Goal: Transaction & Acquisition: Purchase product/service

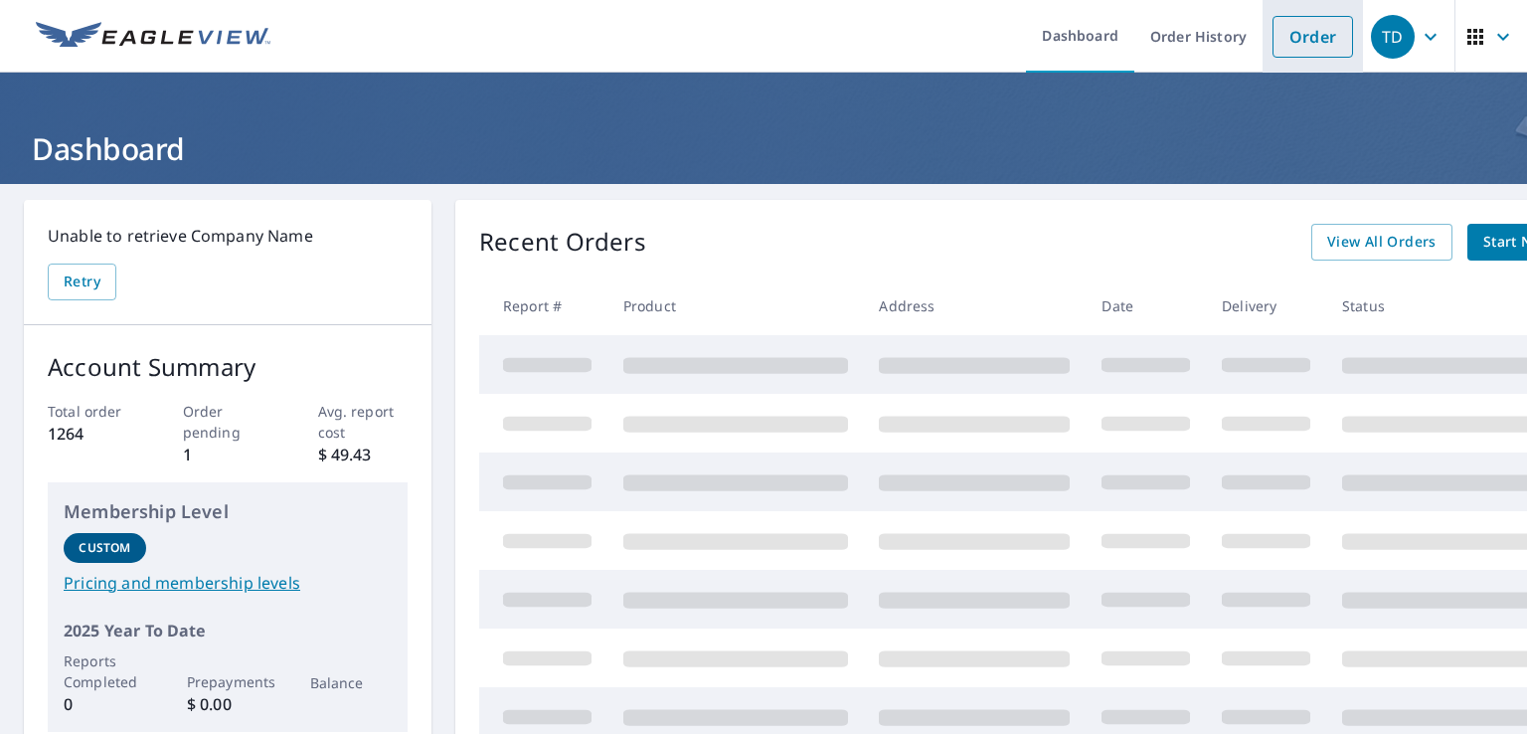
click at [1308, 35] on link "Order" at bounding box center [1313, 37] width 81 height 42
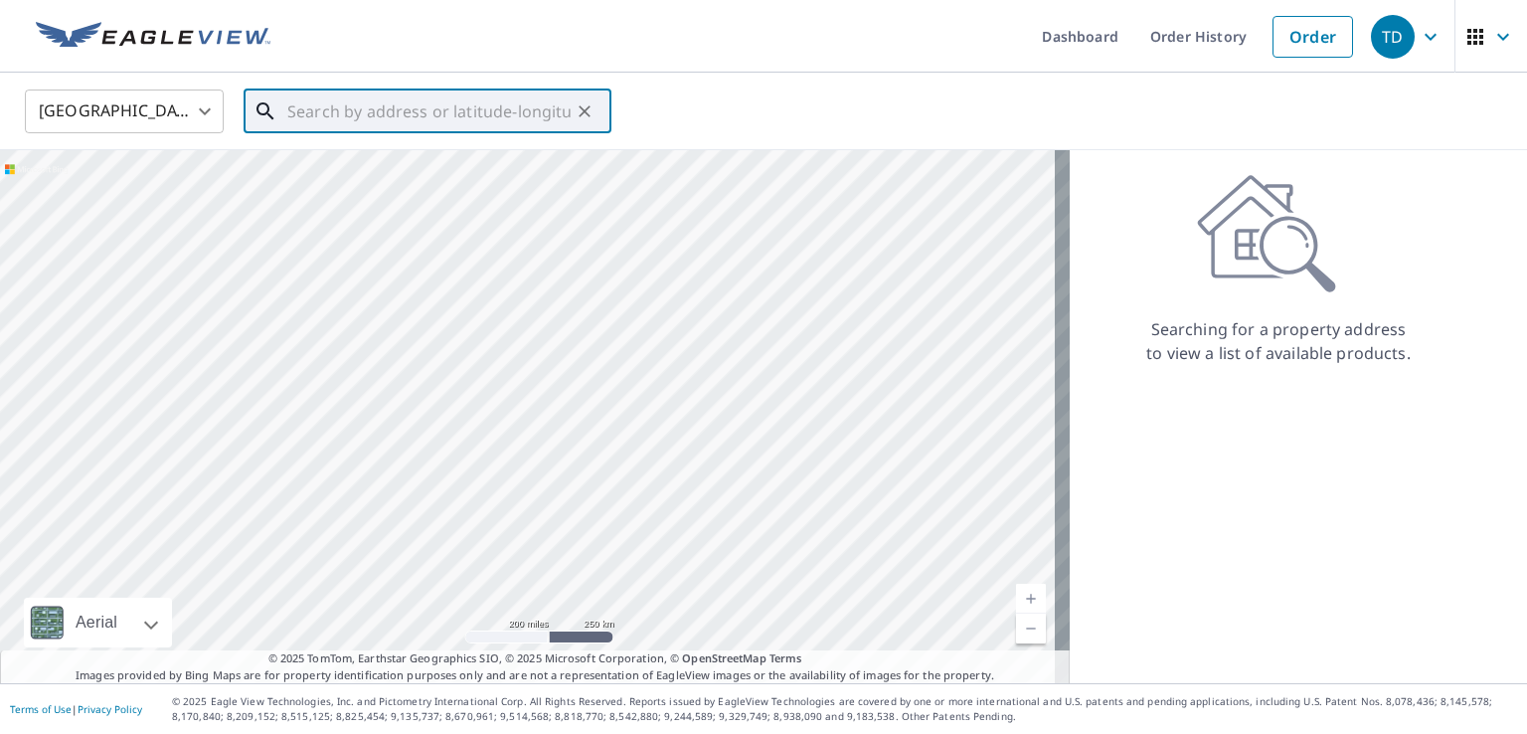
click at [314, 109] on input "text" at bounding box center [428, 112] width 283 height 56
paste input "[STREET_ADDRESS][PERSON_NAME][PERSON_NAME]"
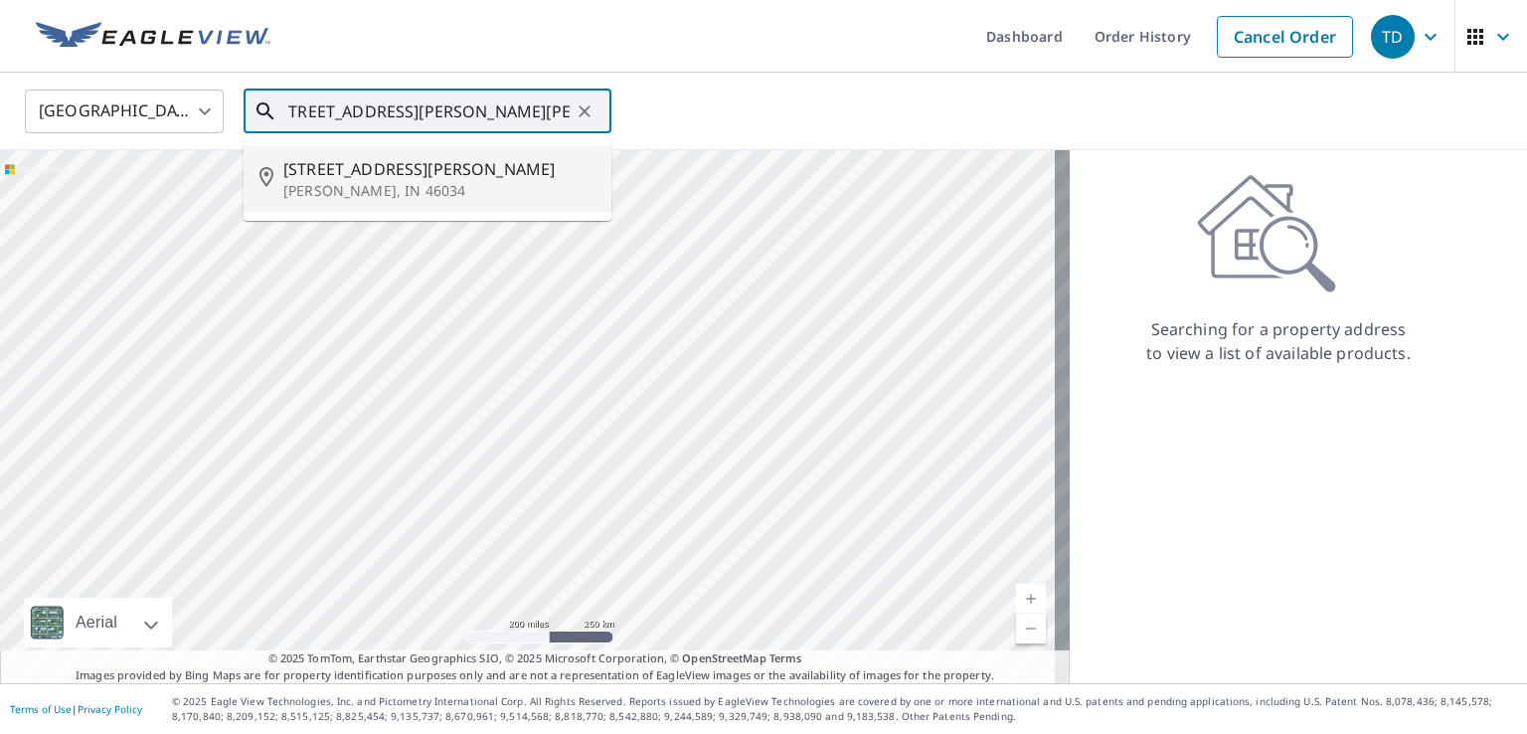
click at [352, 181] on p "[PERSON_NAME], IN 46034" at bounding box center [439, 191] width 312 height 20
type input "[STREET_ADDRESS][PERSON_NAME][PERSON_NAME]"
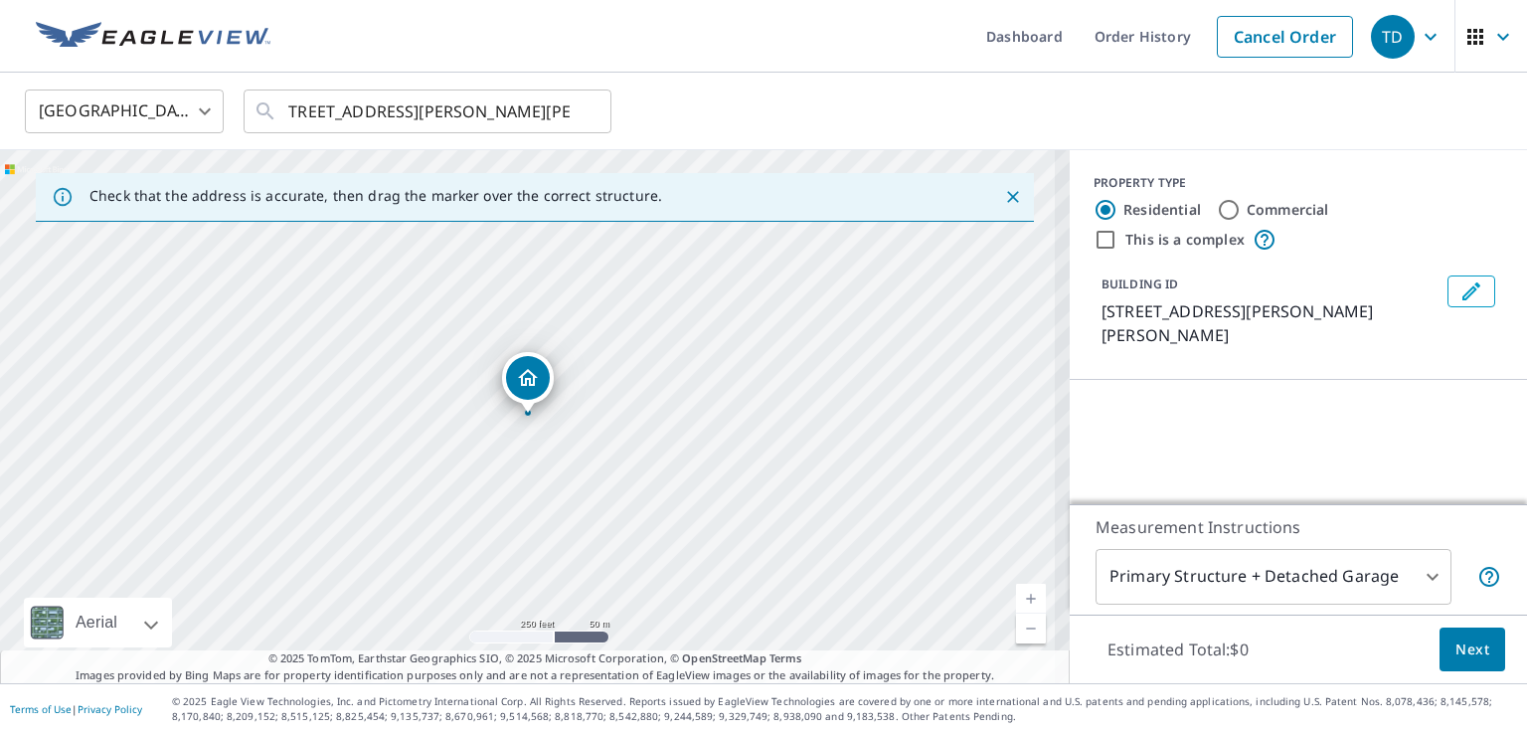
scroll to position [0, 0]
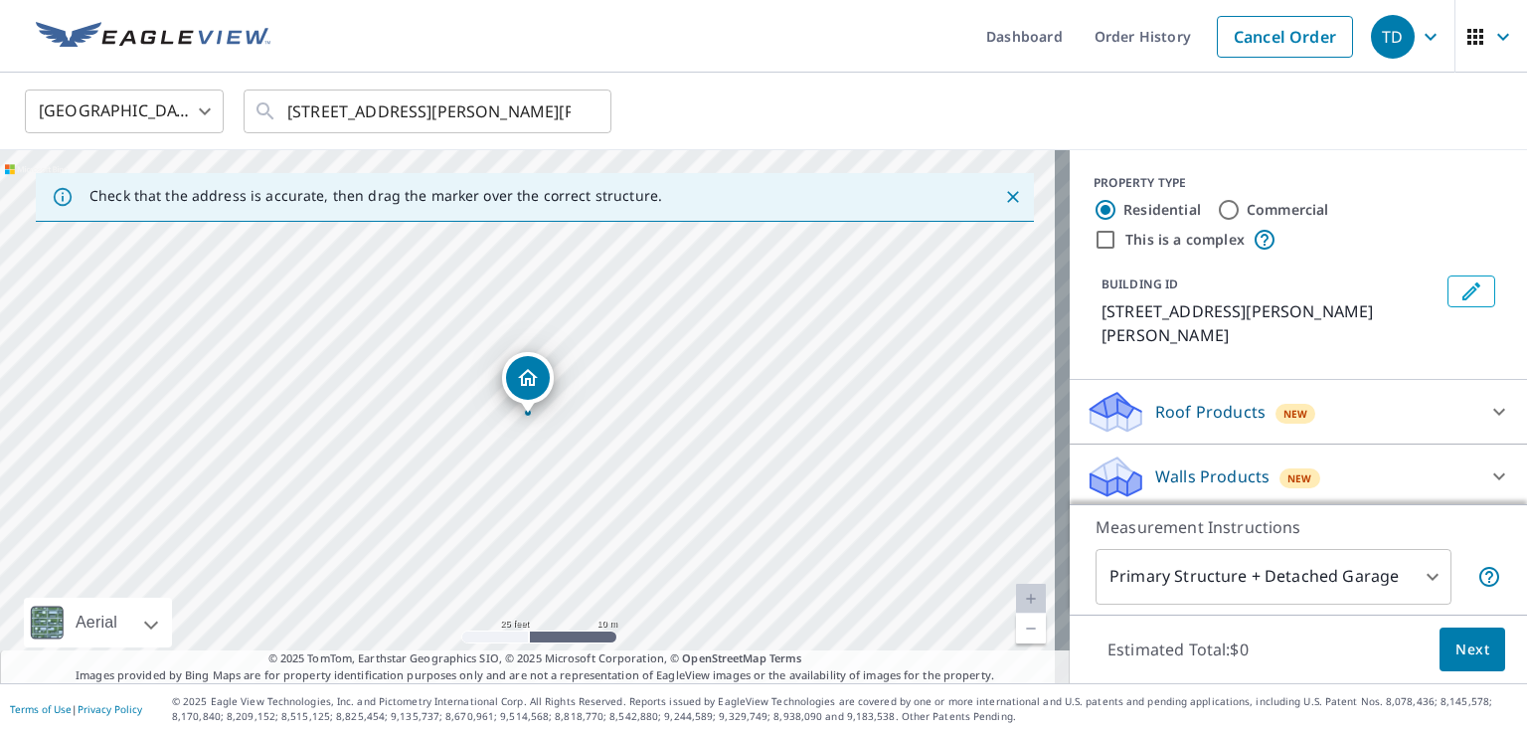
click at [1175, 400] on p "Roof Products" at bounding box center [1210, 412] width 110 height 24
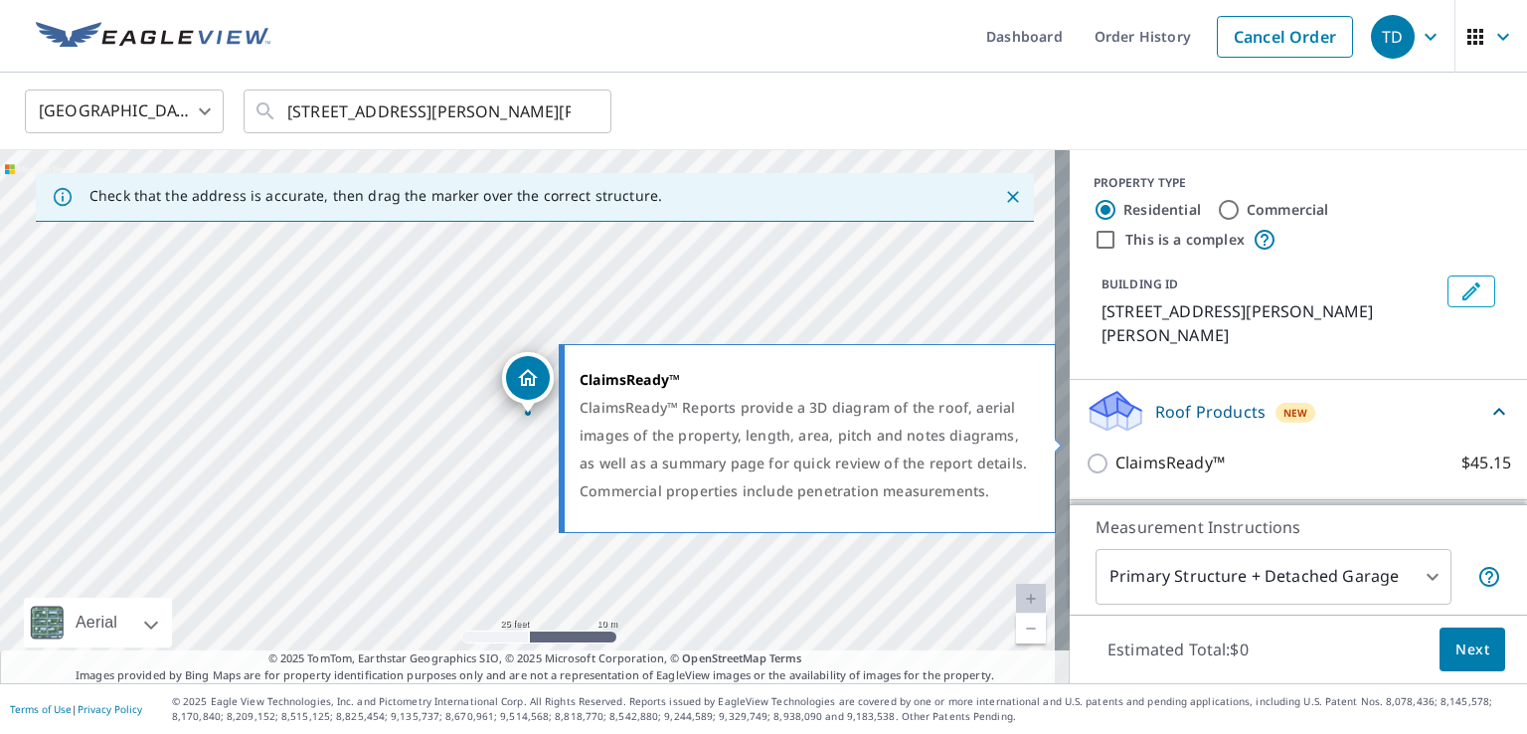
click at [1086, 451] on input "ClaimsReady™ $45.15" at bounding box center [1101, 463] width 30 height 24
checkbox input "true"
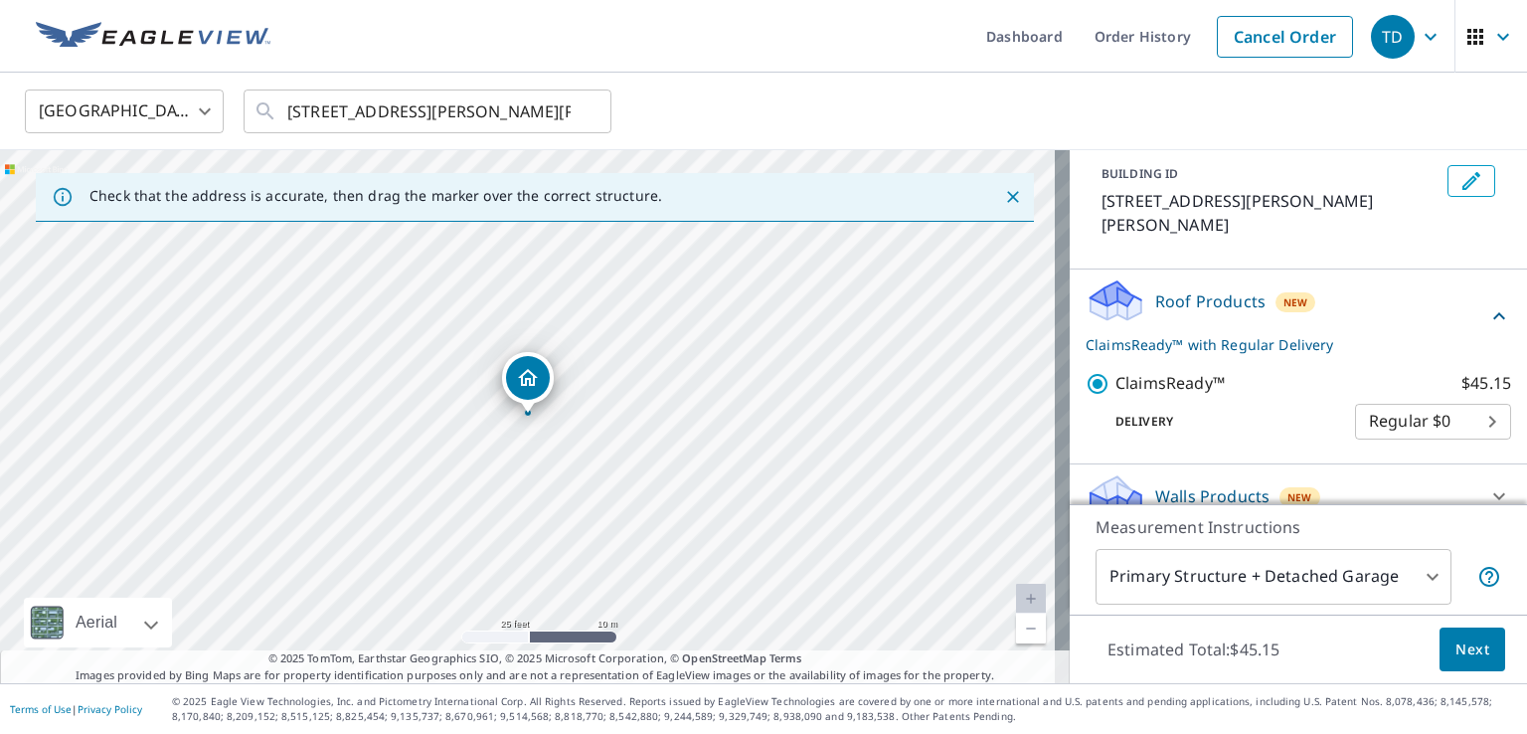
click at [1183, 484] on p "Walls Products" at bounding box center [1212, 496] width 114 height 24
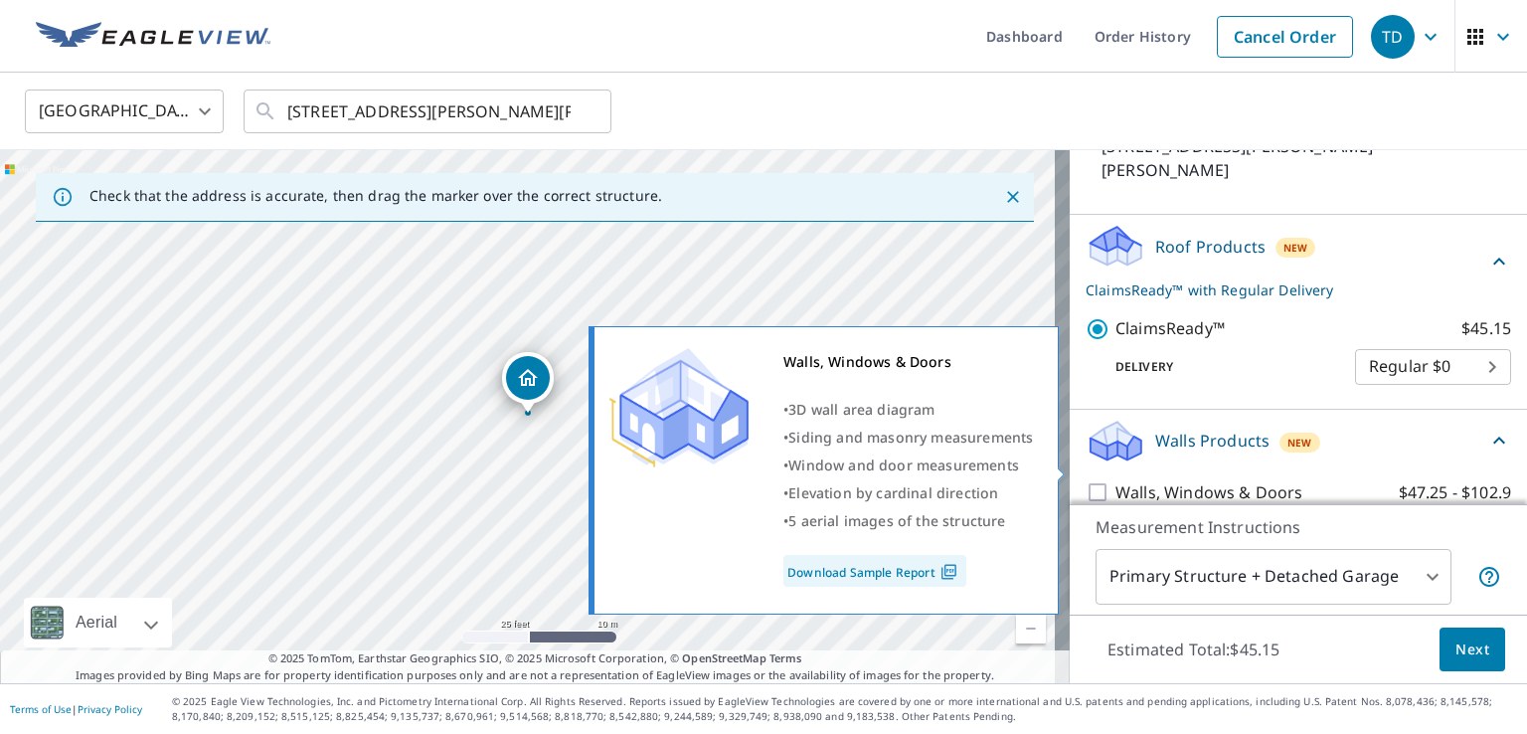
click at [1181, 480] on p "Walls, Windows & Doors" at bounding box center [1208, 492] width 187 height 25
click at [1115, 480] on input "Walls, Windows & Doors $47.25 - $102.9" at bounding box center [1101, 492] width 30 height 24
checkbox input "true"
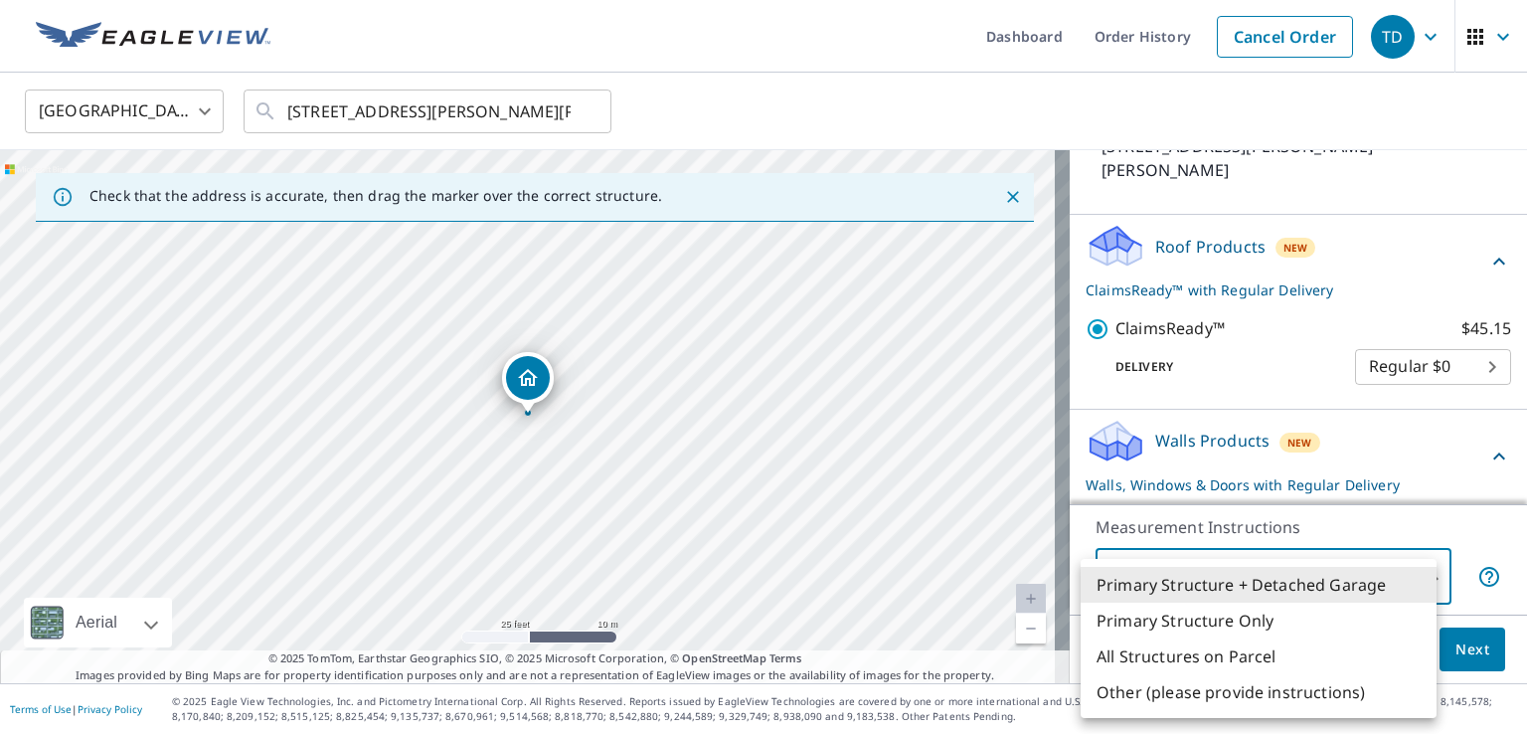
click at [1182, 575] on body "TD TD Dashboard Order History Cancel Order TD [GEOGRAPHIC_DATA] [GEOGRAPHIC_DAT…" at bounding box center [763, 367] width 1527 height 734
click at [1169, 651] on li "All Structures on Parcel" at bounding box center [1259, 656] width 356 height 36
type input "3"
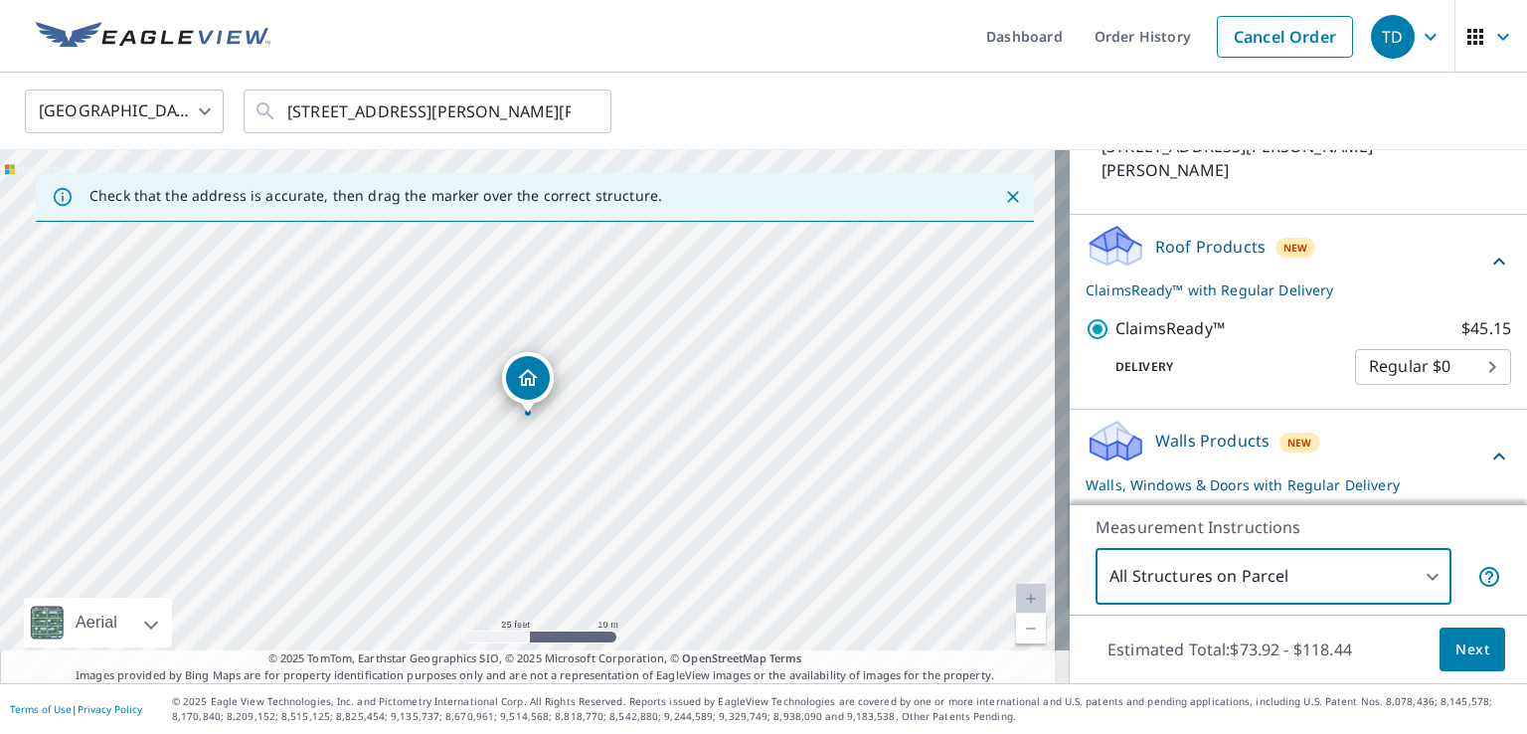
click at [1465, 649] on span "Next" at bounding box center [1472, 649] width 34 height 25
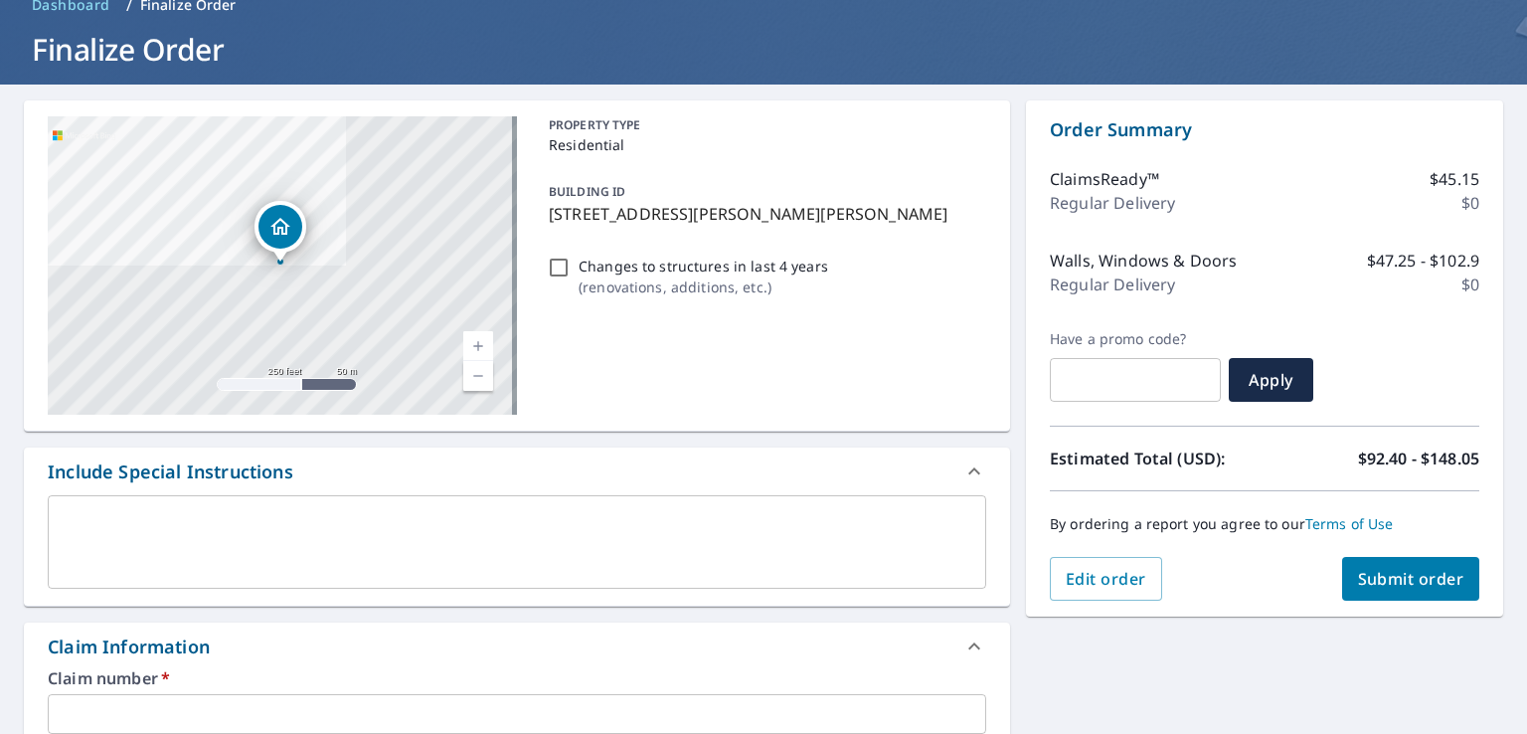
scroll to position [298, 0]
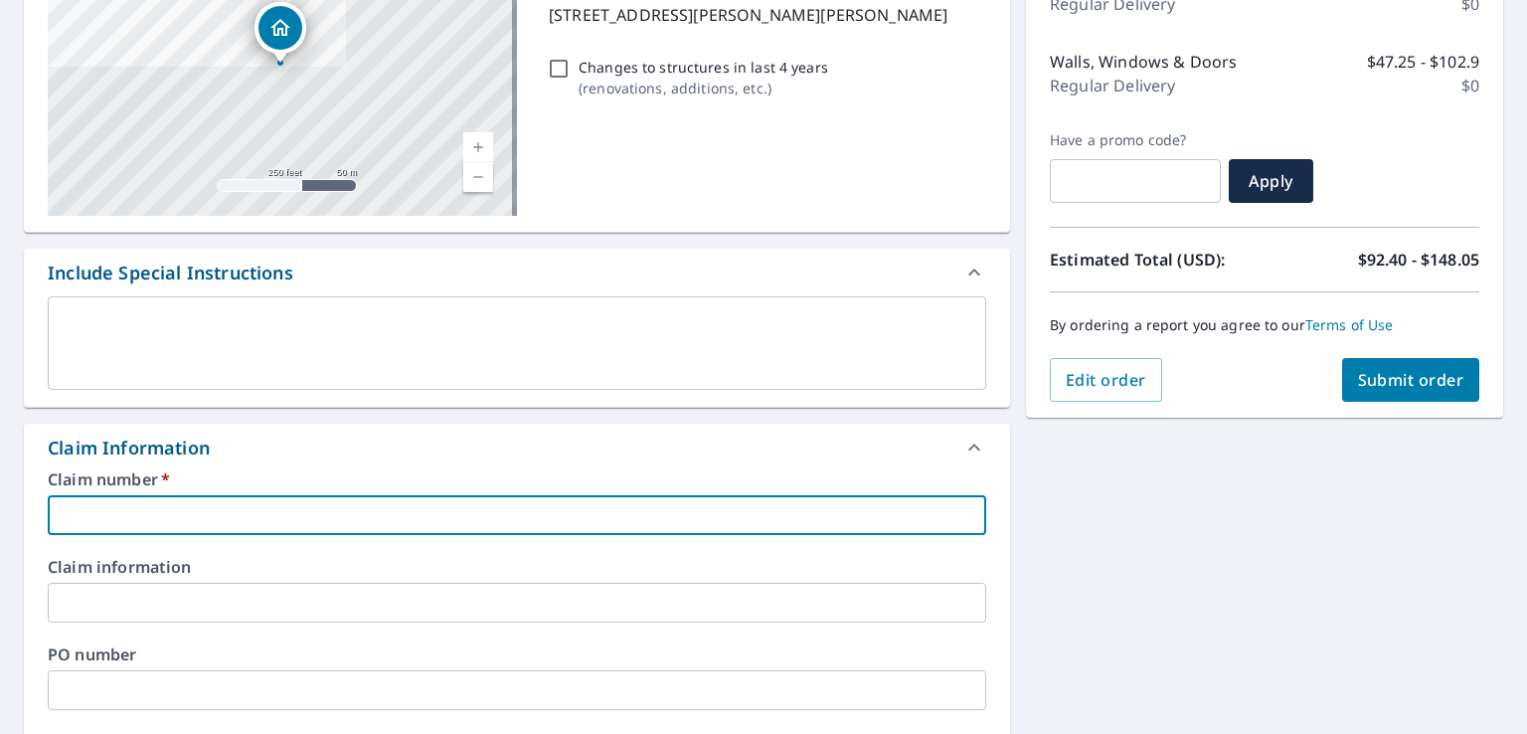
click at [187, 510] on input "text" at bounding box center [517, 515] width 939 height 40
type input "2900037037"
click at [1375, 375] on span "Submit order" at bounding box center [1411, 380] width 106 height 22
